Goal: Transaction & Acquisition: Register for event/course

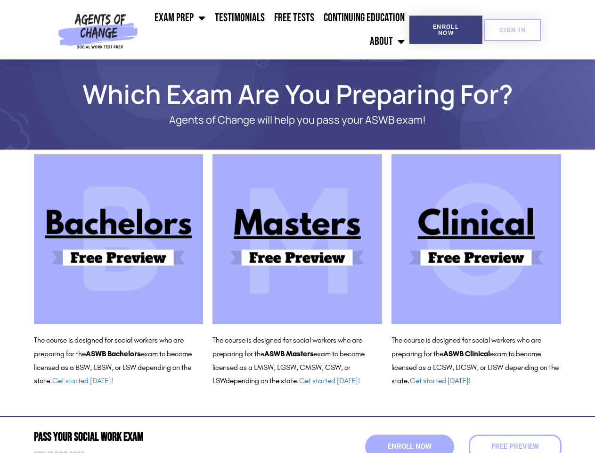
click at [276, 30] on ul "Exam Prep BSW Exam Prep: ASWB Bachelors Level Exam LMSW Exam Prep: ASWB Masters…" at bounding box center [276, 29] width 268 height 47
click at [446, 30] on span "Enroll Now" at bounding box center [446, 30] width 43 height 12
